Goal: Information Seeking & Learning: Learn about a topic

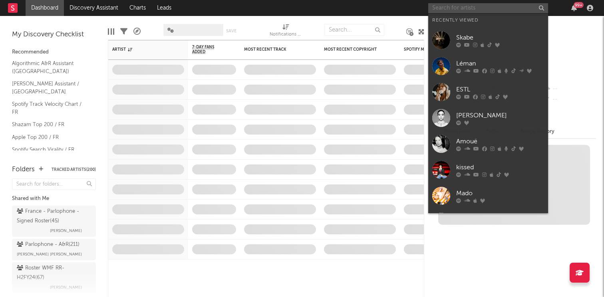
click at [469, 6] on input "text" at bounding box center [488, 8] width 120 height 10
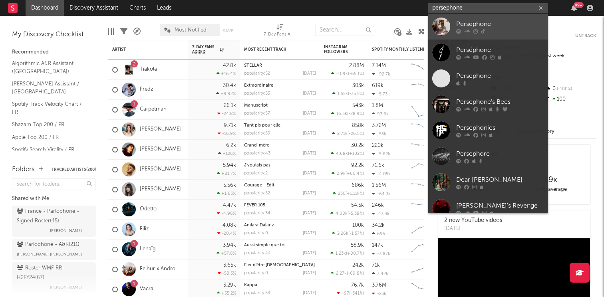
type input "persephone"
click at [466, 30] on icon at bounding box center [467, 31] width 6 height 5
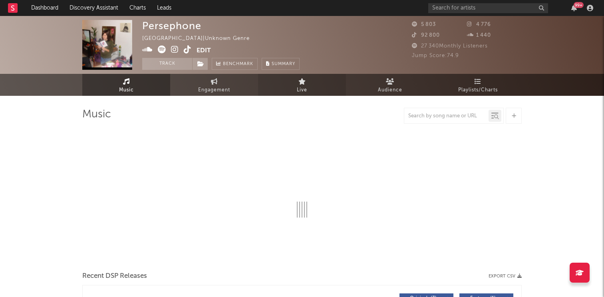
select select "6m"
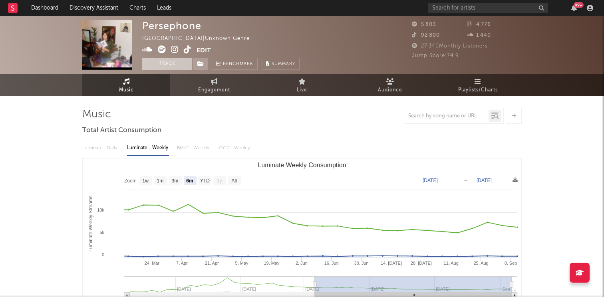
click at [166, 69] on button "Track" at bounding box center [167, 64] width 50 height 12
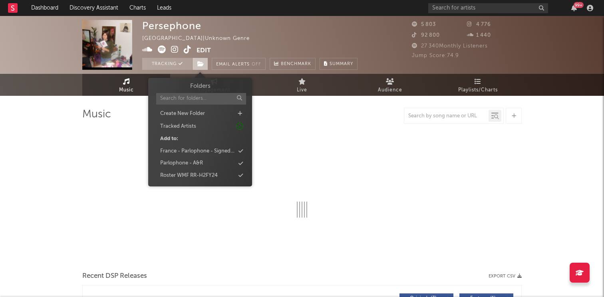
click at [201, 64] on icon at bounding box center [200, 64] width 7 height 6
select select "6m"
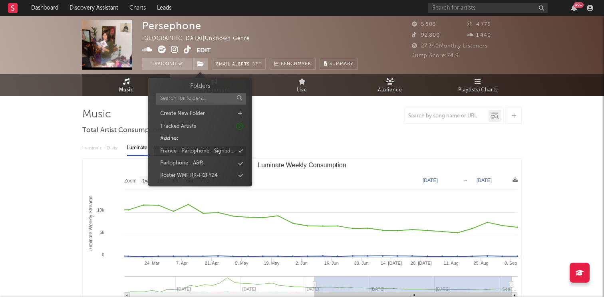
click at [218, 154] on div "France - Parlophone - Signed Roster" at bounding box center [197, 151] width 75 height 8
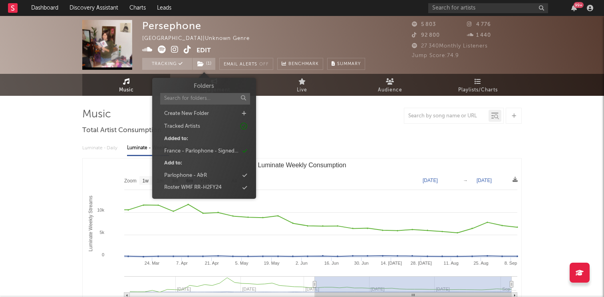
click at [218, 154] on div "France - Parlophone - Signed Roster" at bounding box center [201, 151] width 75 height 8
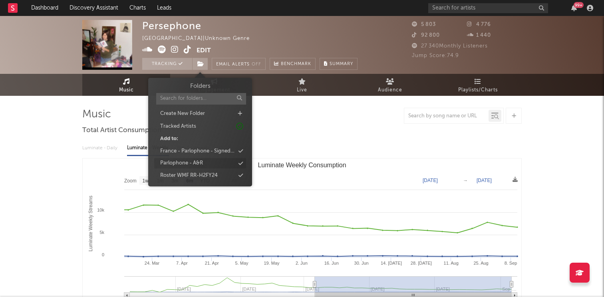
click at [216, 165] on div "Parlophone - A&R" at bounding box center [200, 163] width 92 height 10
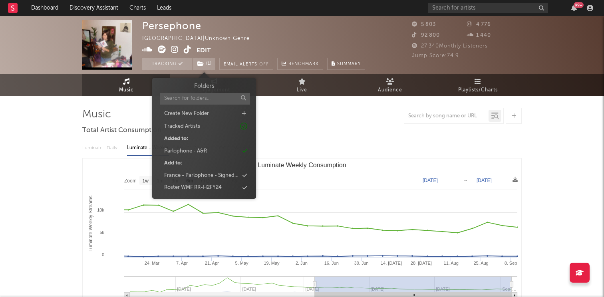
click at [332, 112] on div at bounding box center [302, 116] width 440 height 16
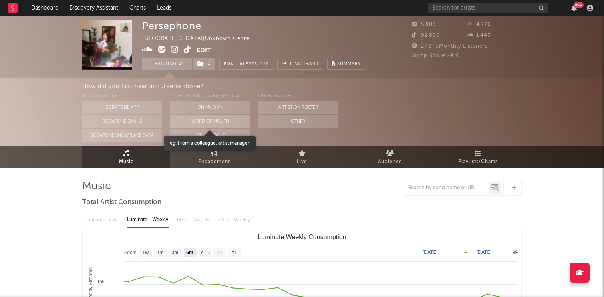
click at [219, 123] on button "Word Of Mouth" at bounding box center [210, 121] width 80 height 13
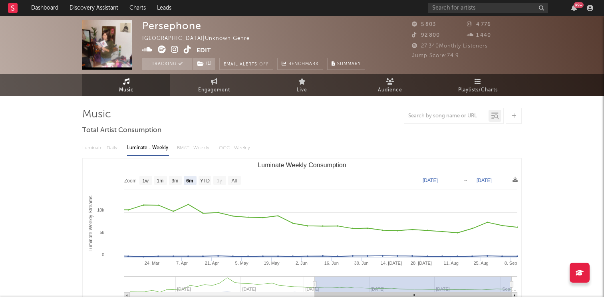
click at [103, 36] on img at bounding box center [107, 45] width 50 height 50
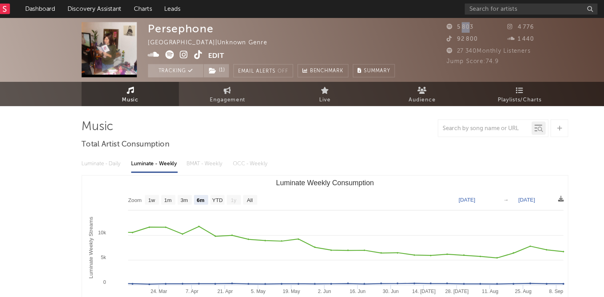
drag, startPoint x: 425, startPoint y: 23, endPoint x: 431, endPoint y: 22, distance: 6.0
click at [431, 22] on span "5 803" at bounding box center [424, 24] width 24 height 5
click at [307, 41] on div "Persephone [GEOGRAPHIC_DATA] | Unknown Genre Edit Tracking ( 1 ) Email Alerts O…" at bounding box center [253, 45] width 223 height 50
